Goal: Information Seeking & Learning: Learn about a topic

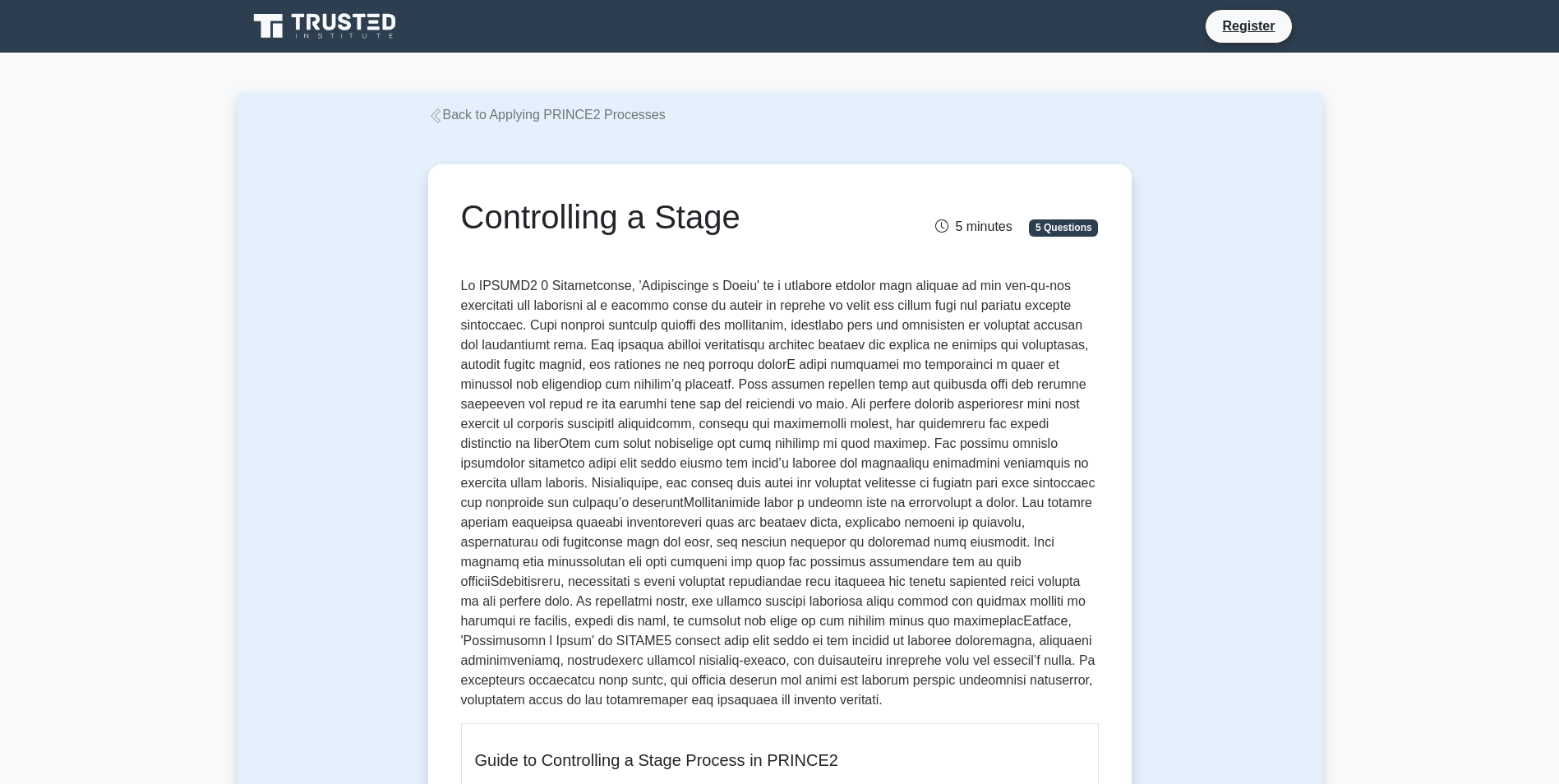
drag, startPoint x: 779, startPoint y: 224, endPoint x: 259, endPoint y: 8, distance: 563.1
copy div "Back to Applying PRINCE2 Processes Controlling a Stage"
click at [432, 112] on icon at bounding box center [436, 115] width 14 height 14
